Goal: Find specific page/section: Find specific page/section

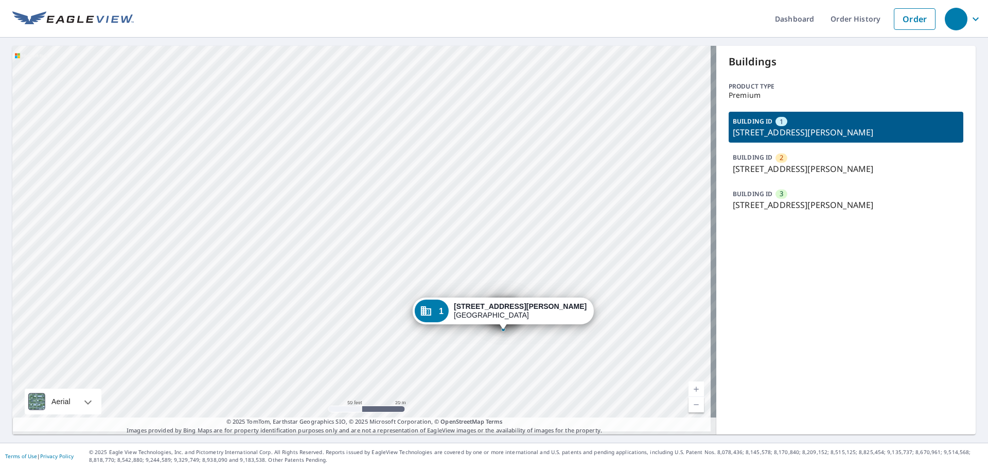
drag, startPoint x: 546, startPoint y: 271, endPoint x: 490, endPoint y: 237, distance: 65.8
click at [490, 237] on div "2 [STREET_ADDRESS][PERSON_NAME] 3 [STREET_ADDRESS][PERSON_NAME] 1 [STREET_ADDRE…" at bounding box center [364, 240] width 704 height 388
click at [751, 128] on p "[STREET_ADDRESS][PERSON_NAME]" at bounding box center [846, 132] width 226 height 12
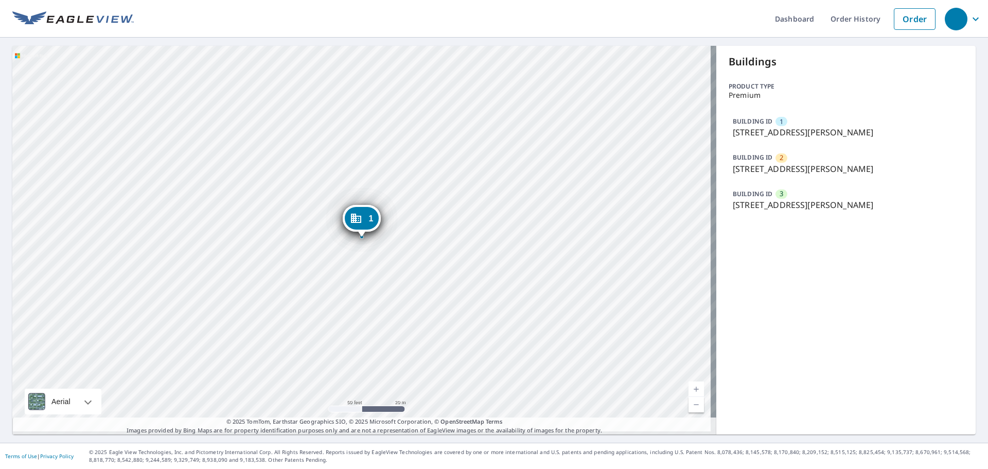
click at [757, 172] on p "[STREET_ADDRESS][PERSON_NAME]" at bounding box center [846, 169] width 226 height 12
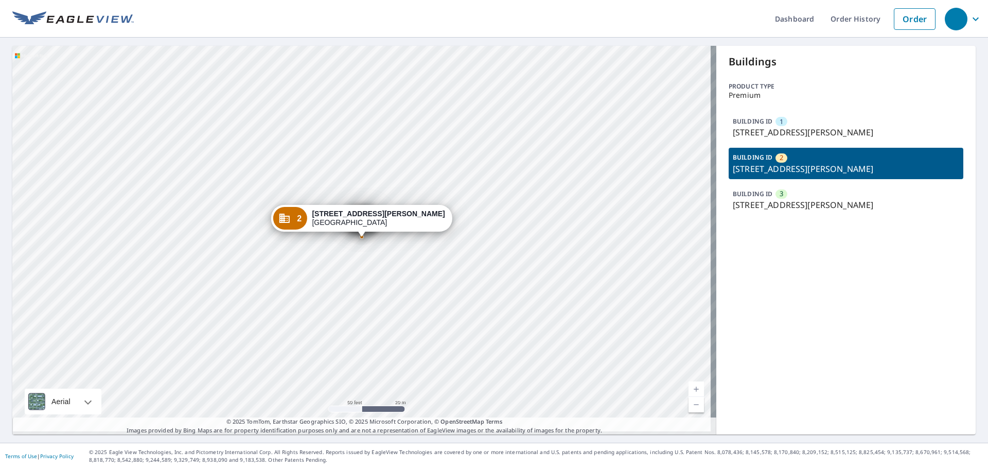
click at [764, 199] on p "[STREET_ADDRESS][PERSON_NAME]" at bounding box center [846, 205] width 226 height 12
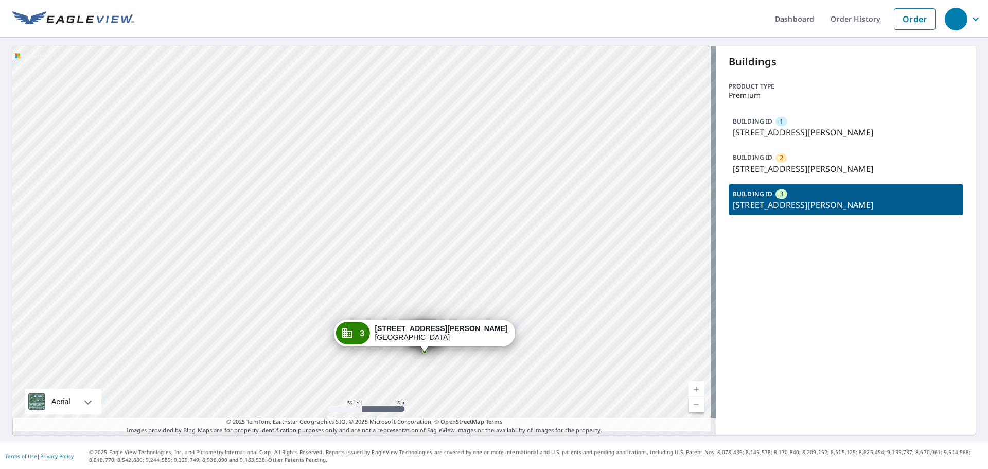
drag, startPoint x: 492, startPoint y: 285, endPoint x: 555, endPoint y: 400, distance: 130.8
click at [555, 400] on div "1 [STREET_ADDRESS][PERSON_NAME] 2 [STREET_ADDRESS][PERSON_NAME] 3 [STREET_ADDRE…" at bounding box center [364, 240] width 704 height 388
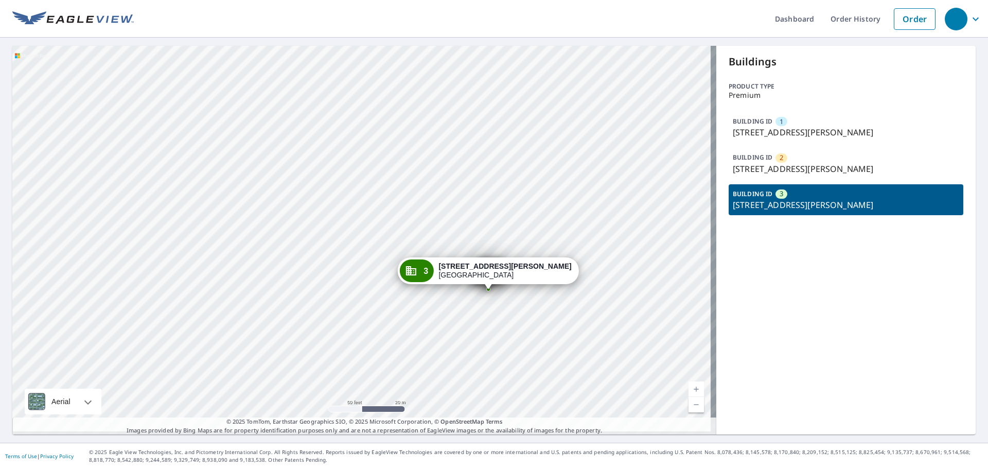
drag, startPoint x: 490, startPoint y: 255, endPoint x: 554, endPoint y: 192, distance: 89.5
click at [554, 192] on div "1 [STREET_ADDRESS][PERSON_NAME] 2 [STREET_ADDRESS][PERSON_NAME] 3 [STREET_ADDRE…" at bounding box center [364, 240] width 704 height 388
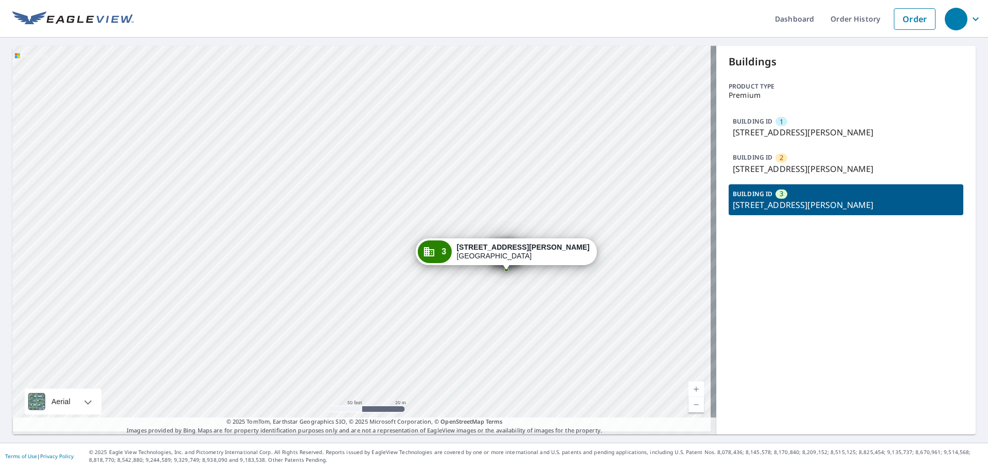
click at [375, 293] on div "1 [STREET_ADDRESS][PERSON_NAME] 2 [STREET_ADDRESS][PERSON_NAME] 3 [STREET_ADDRE…" at bounding box center [364, 240] width 704 height 388
